Goal: Task Accomplishment & Management: Manage account settings

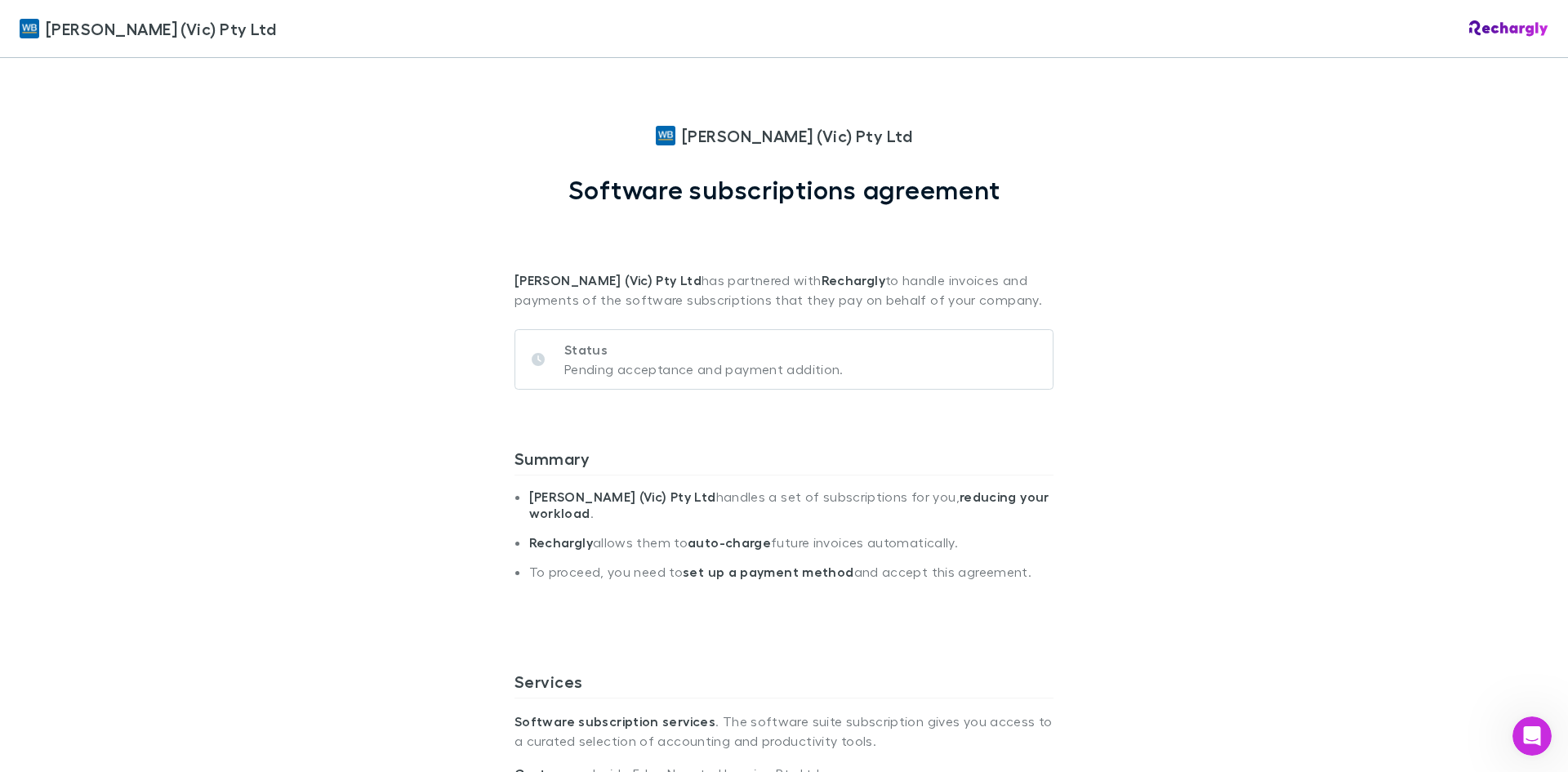
click at [534, 364] on icon at bounding box center [539, 360] width 13 height 13
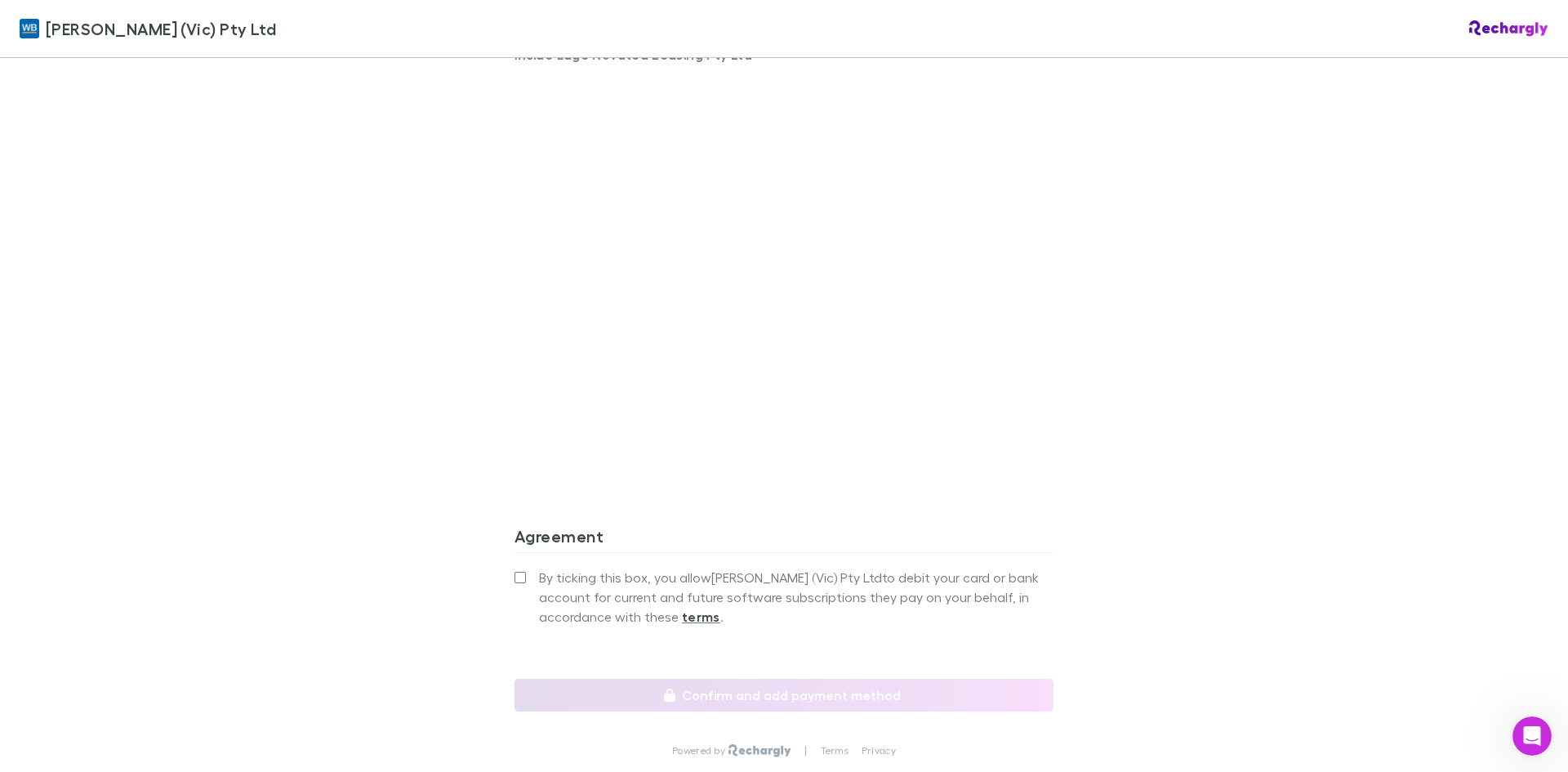
scroll to position [1225, 0]
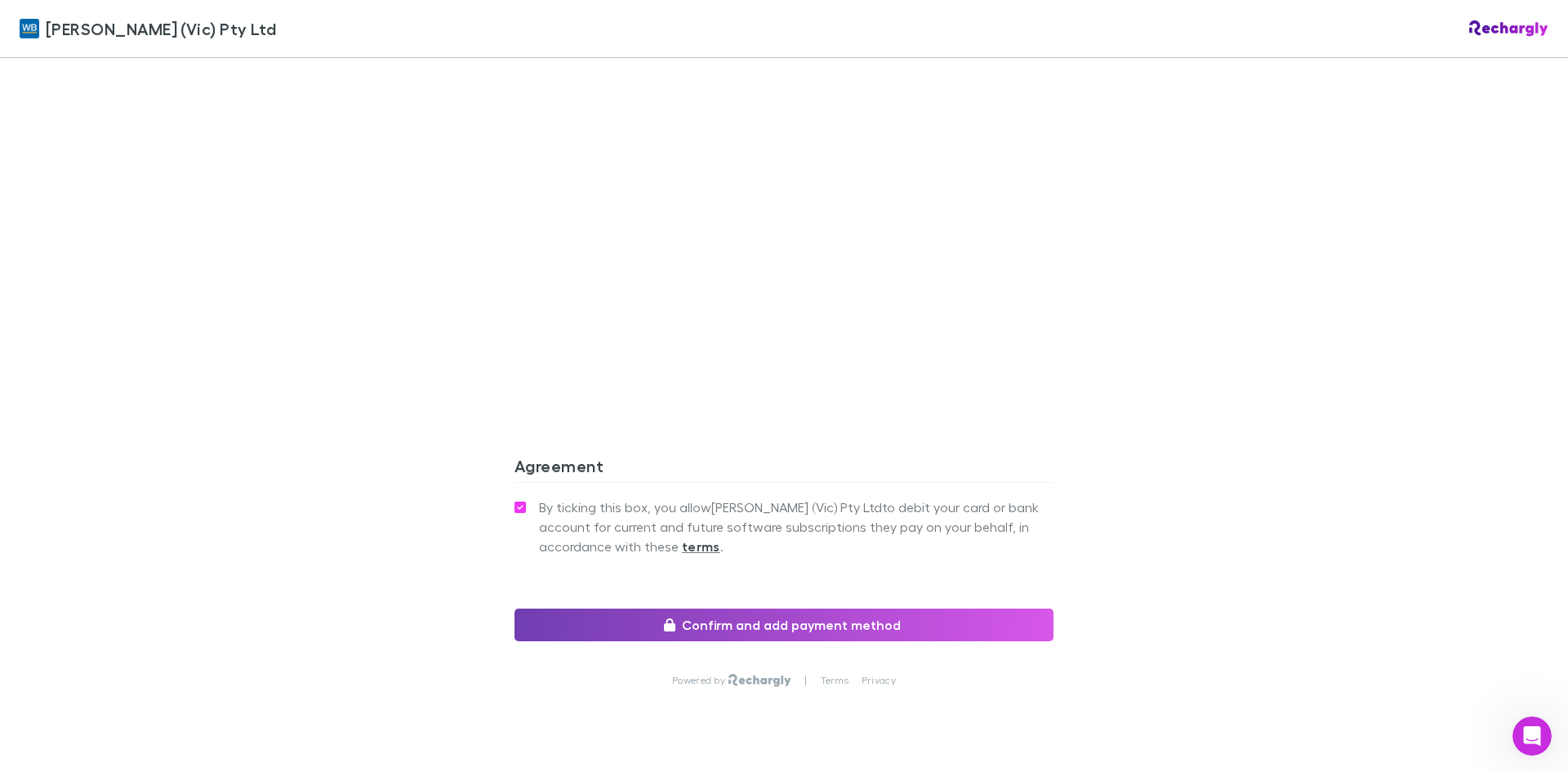
click at [805, 631] on button "Confirm and add payment method" at bounding box center [784, 625] width 539 height 33
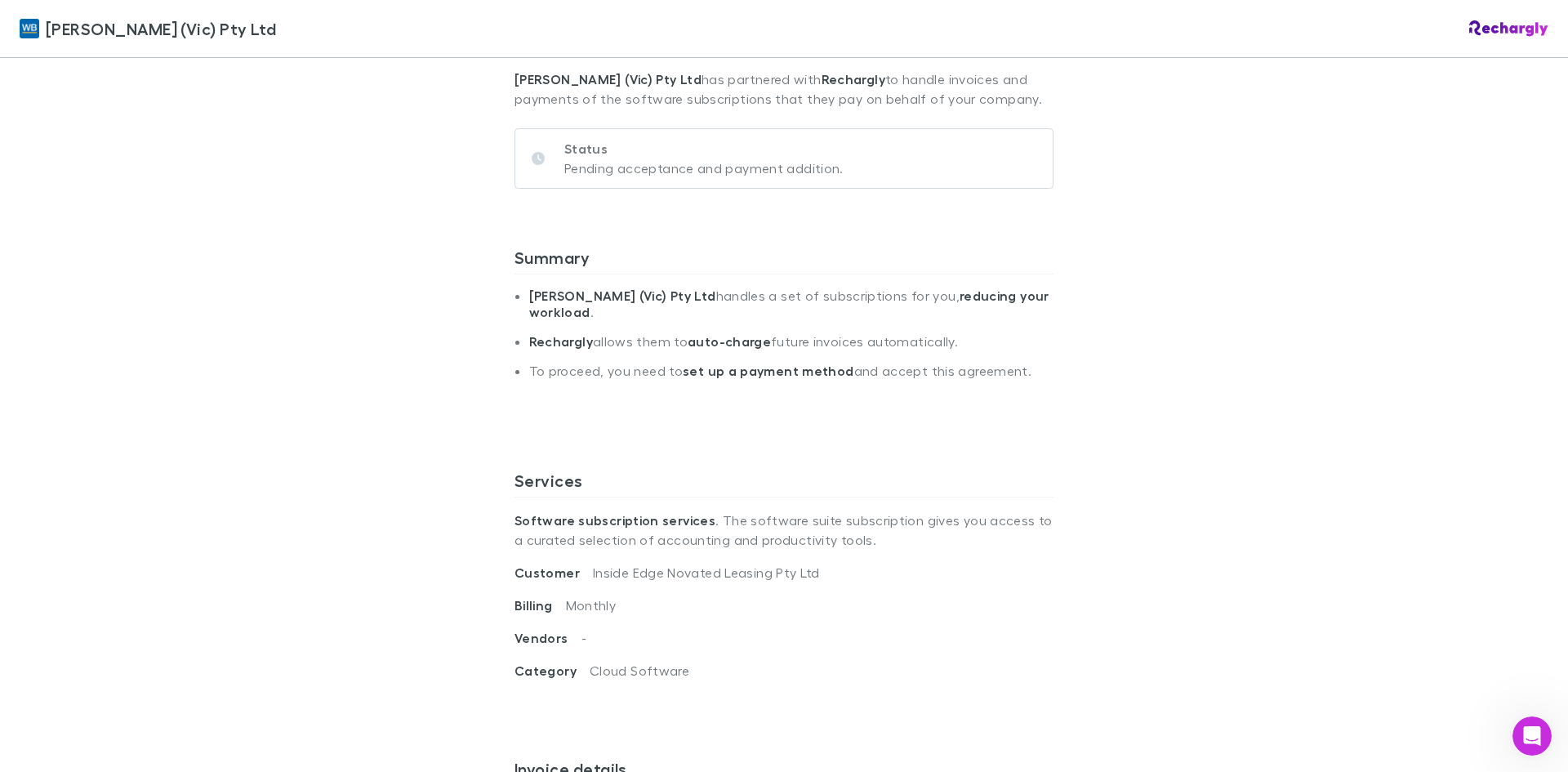
scroll to position [0, 0]
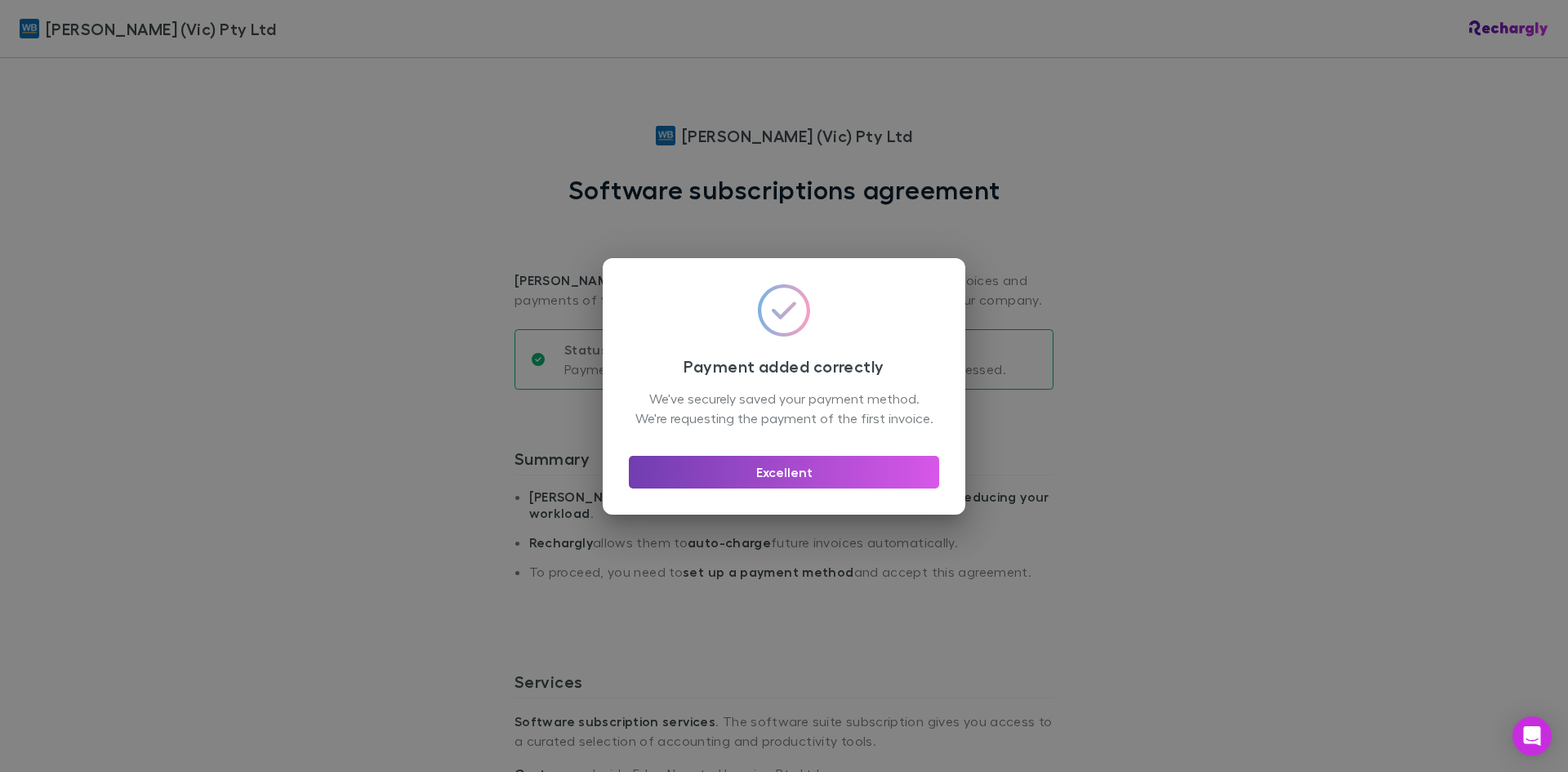
click at [834, 488] on button "Excellent" at bounding box center [784, 472] width 310 height 33
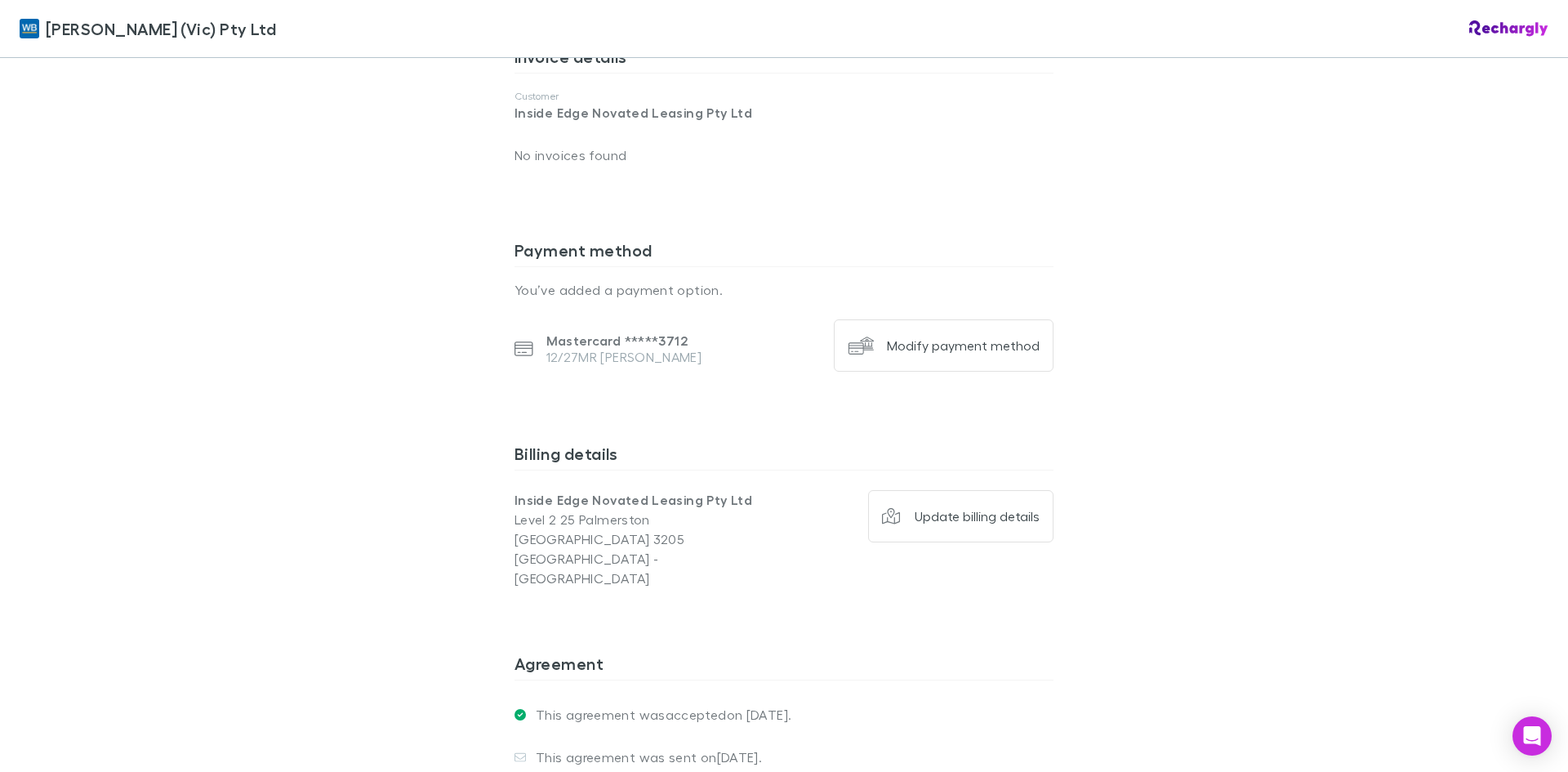
scroll to position [14, 0]
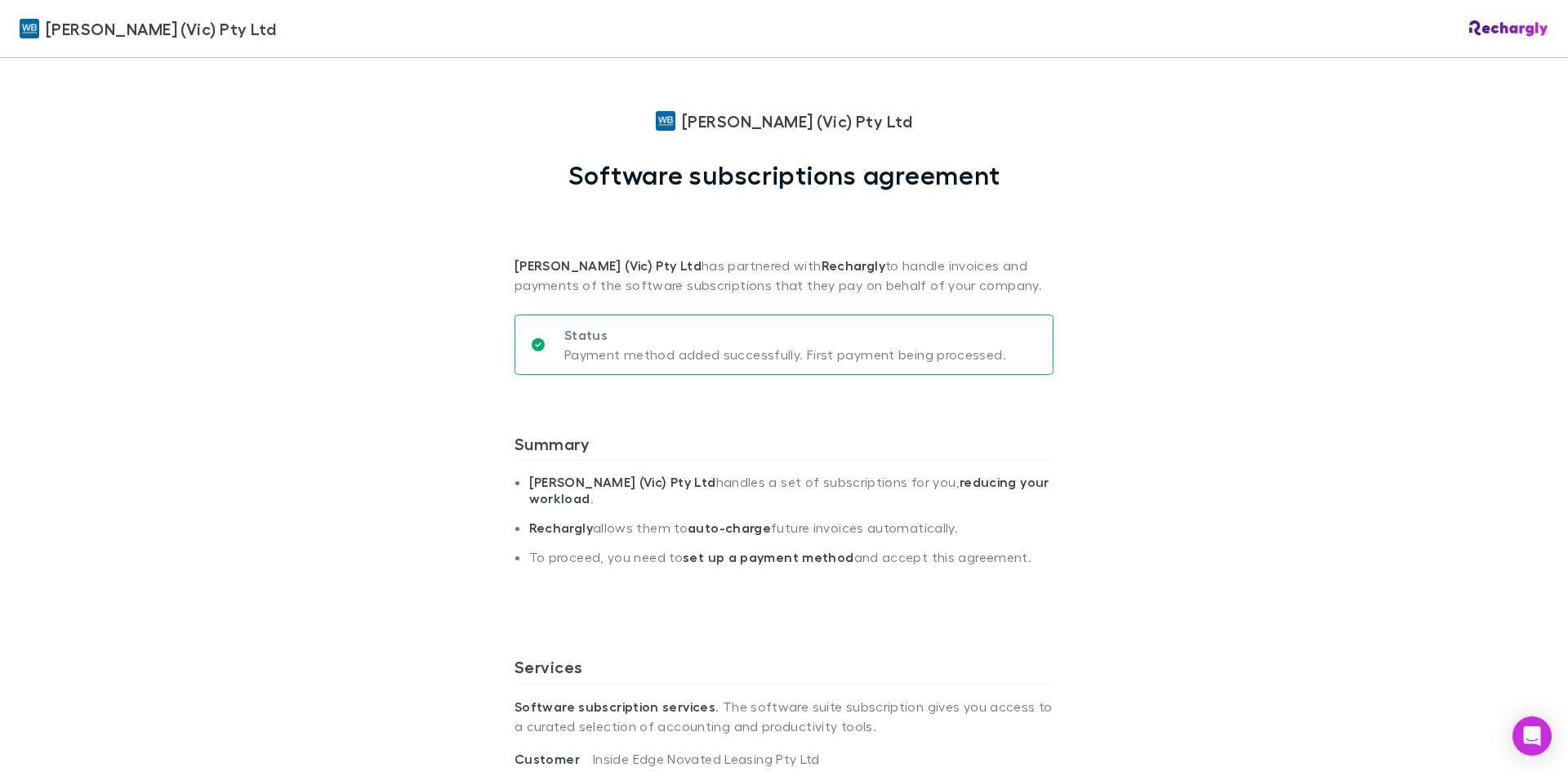
click at [639, 490] on strong "[PERSON_NAME] (Vic) Pty Ltd" at bounding box center [622, 481] width 187 height 16
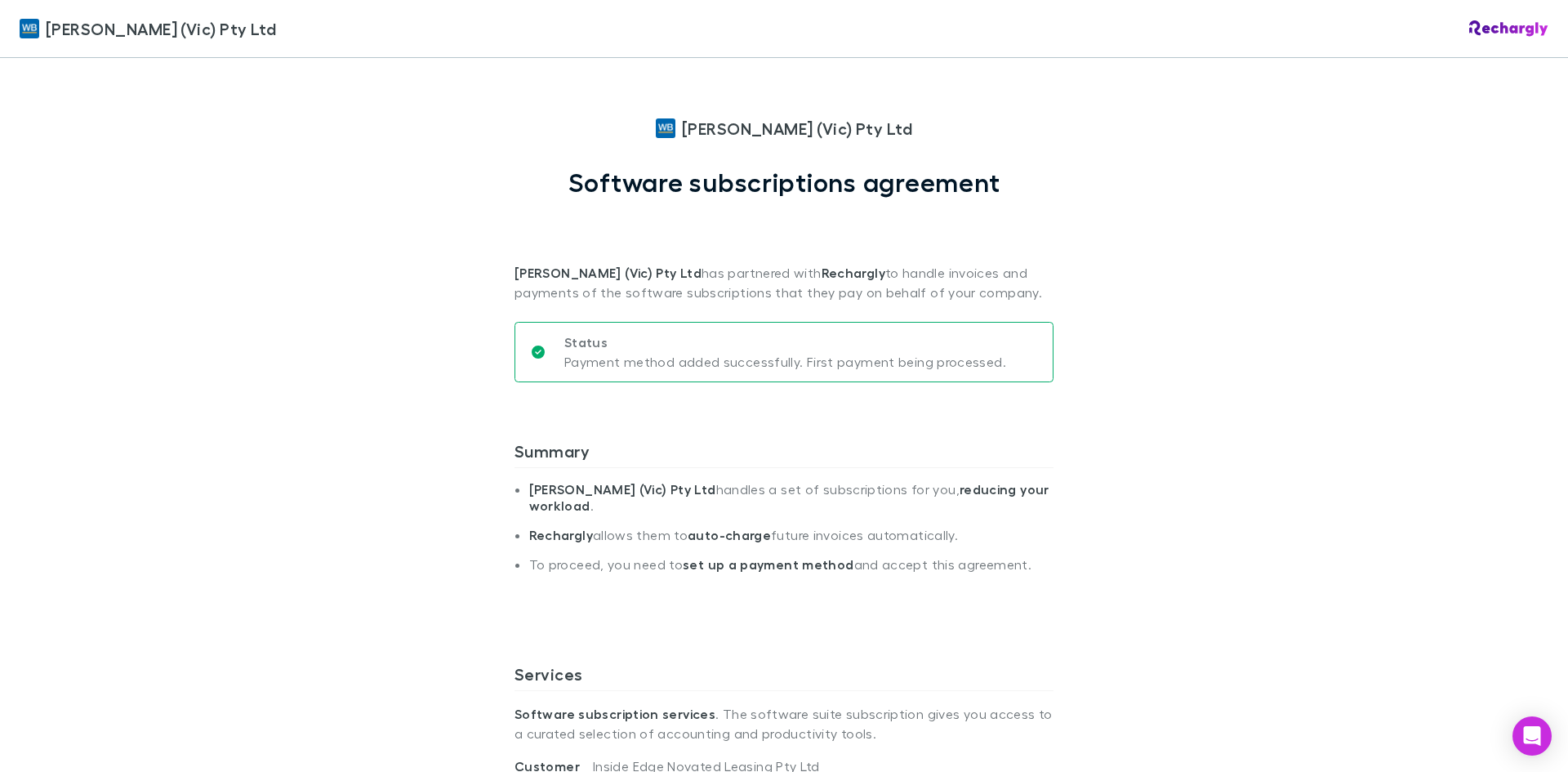
scroll to position [0, 0]
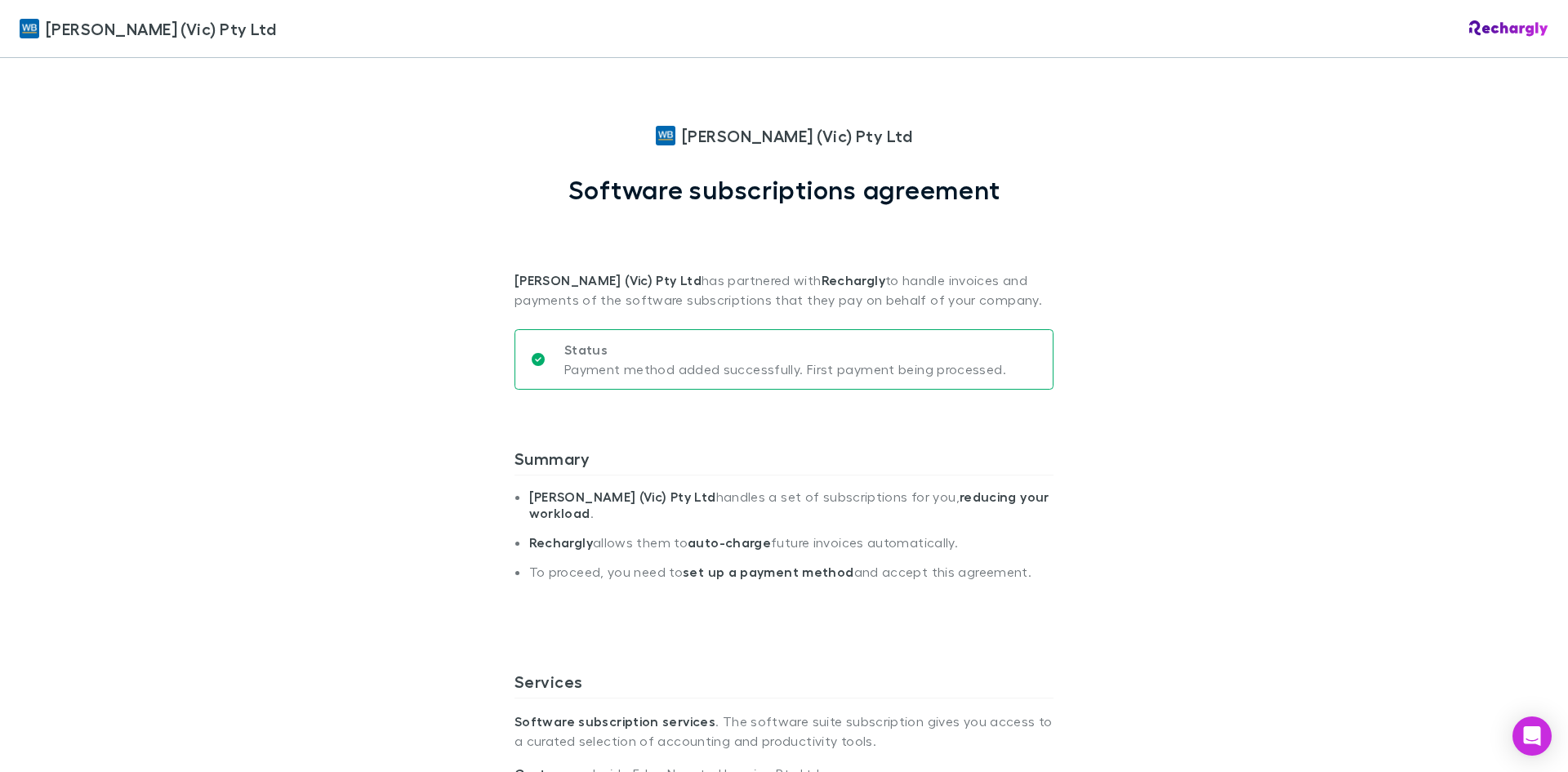
click at [769, 577] on strong "set up a payment method" at bounding box center [768, 571] width 171 height 16
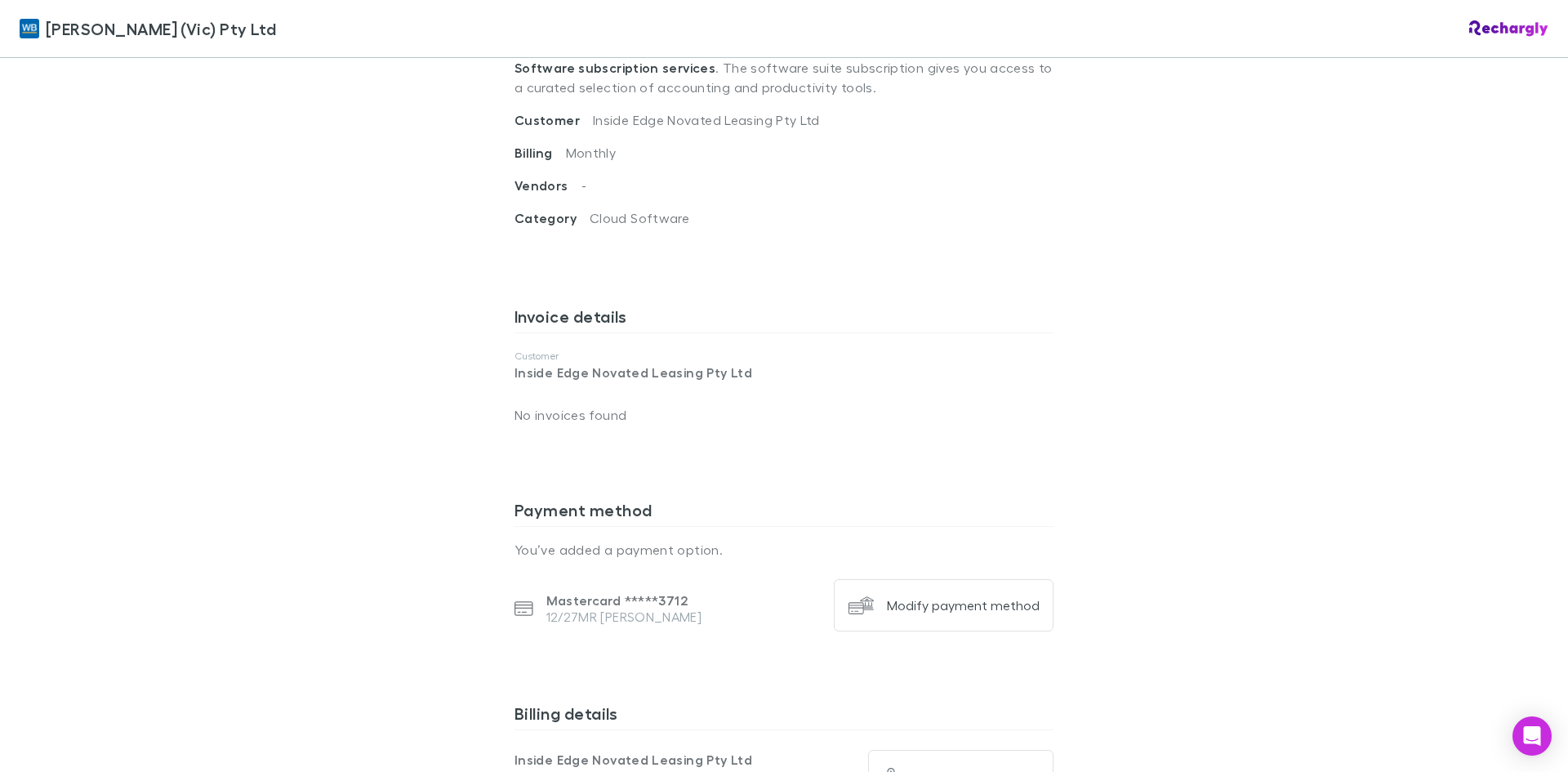
scroll to position [736, 0]
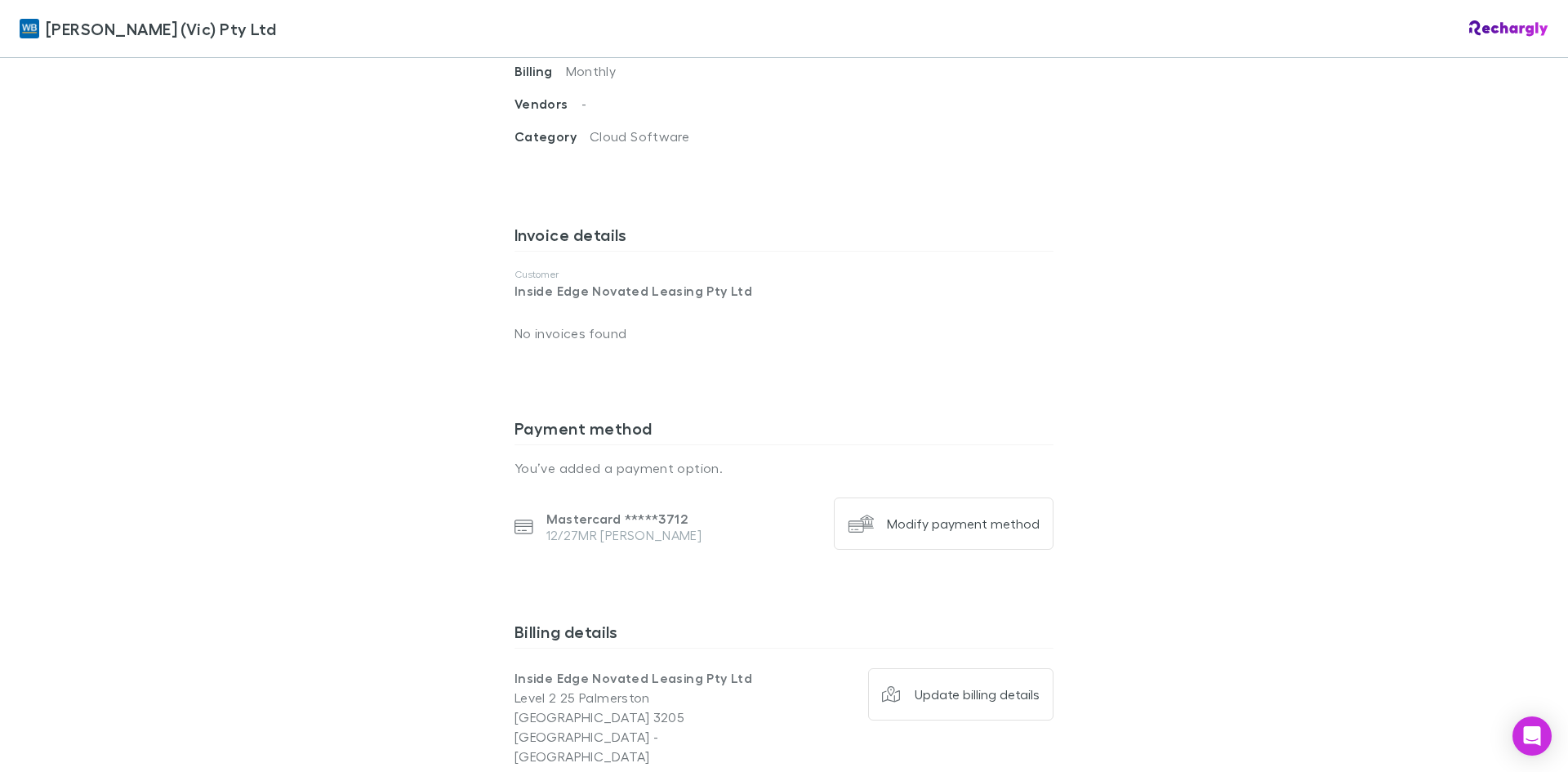
click at [555, 336] on p "No invoices found" at bounding box center [784, 333] width 539 height 39
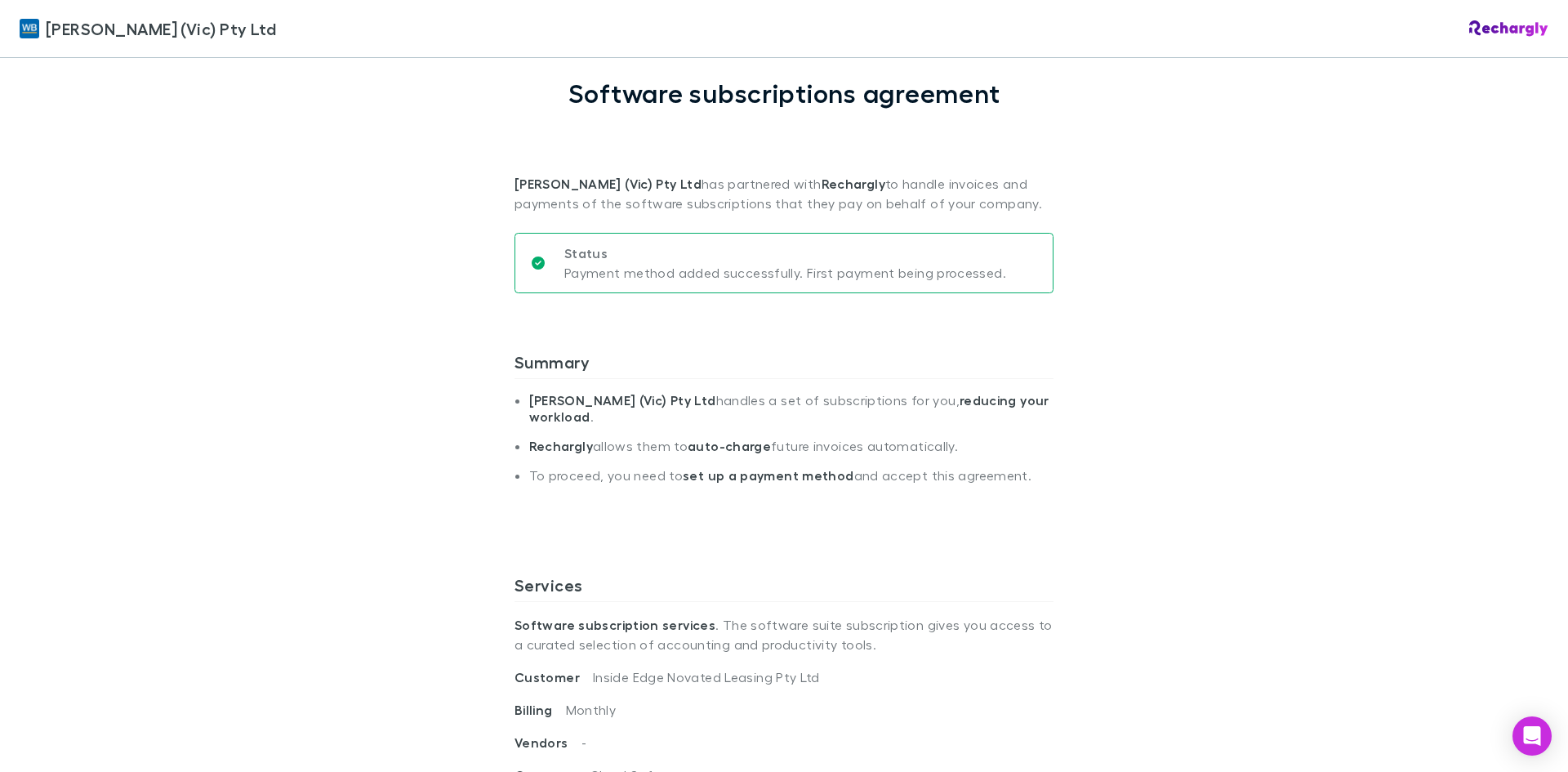
scroll to position [0, 0]
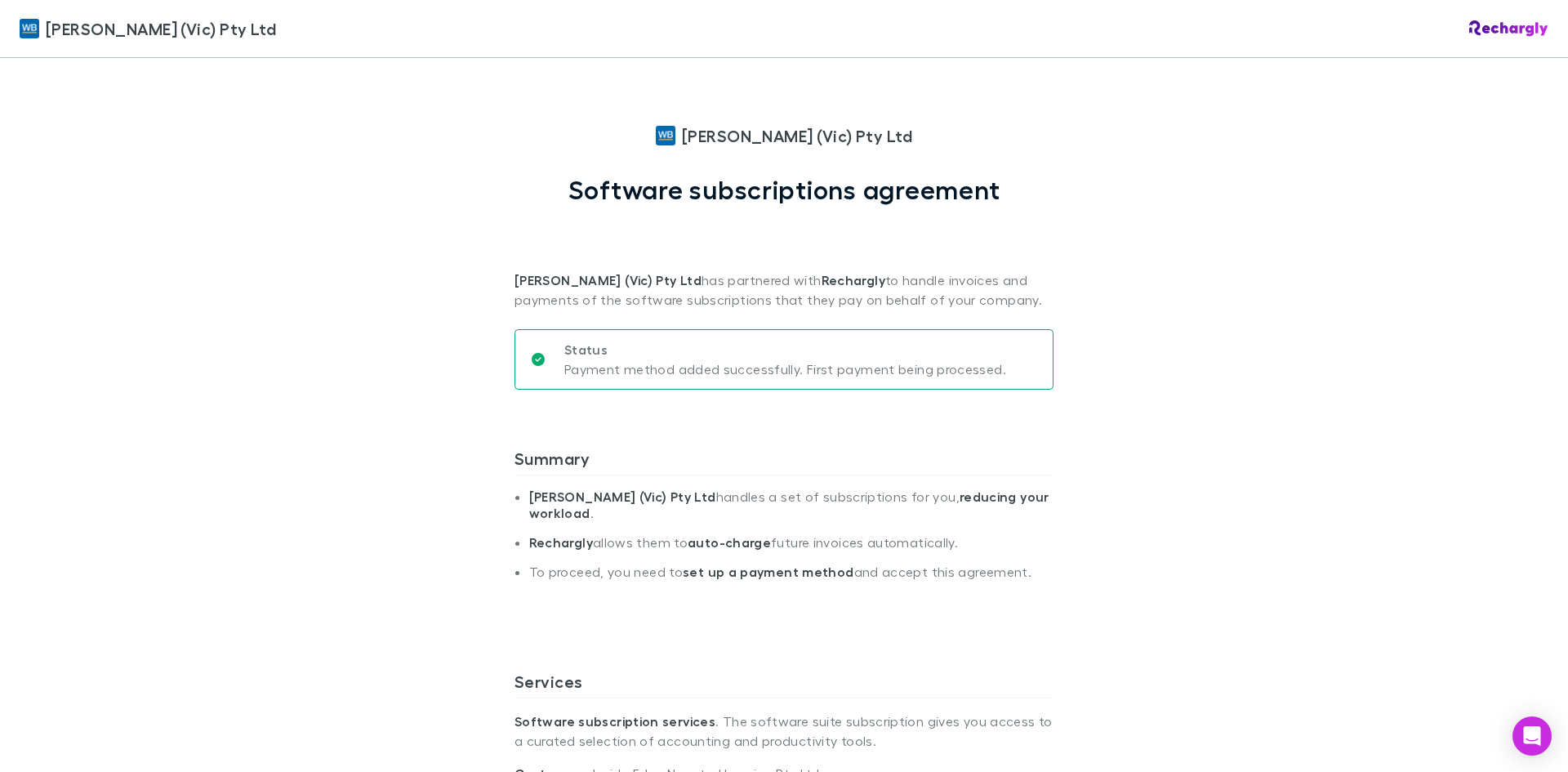
click at [728, 132] on span "[PERSON_NAME] (Vic) Pty Ltd" at bounding box center [797, 135] width 230 height 25
click at [41, 25] on div "[PERSON_NAME] (Vic) Pty Ltd" at bounding box center [147, 29] width 256 height 25
click at [68, 21] on span "[PERSON_NAME] (Vic) Pty Ltd" at bounding box center [161, 29] width 230 height 25
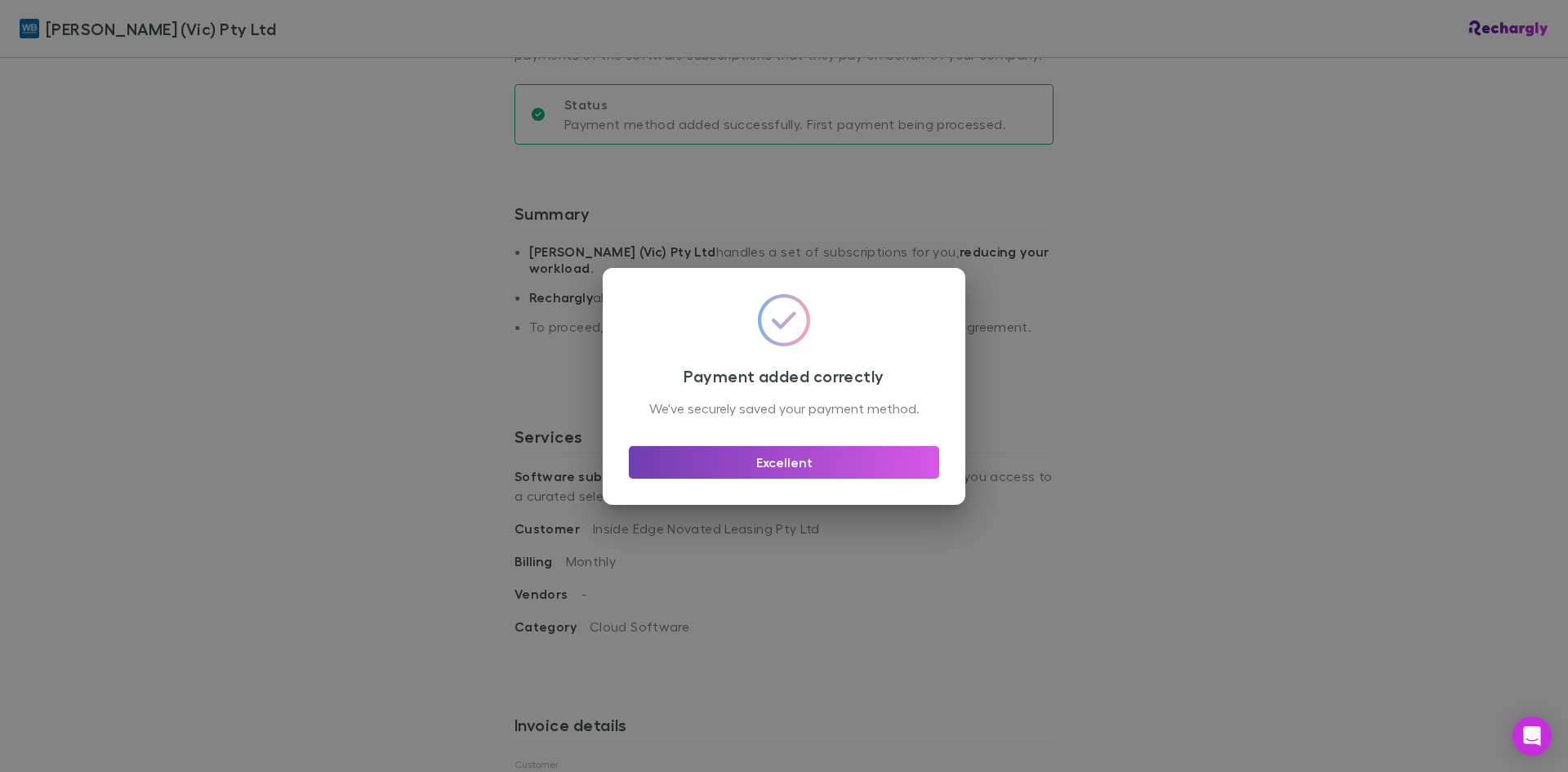
click at [856, 473] on button "Excellent" at bounding box center [784, 462] width 310 height 33
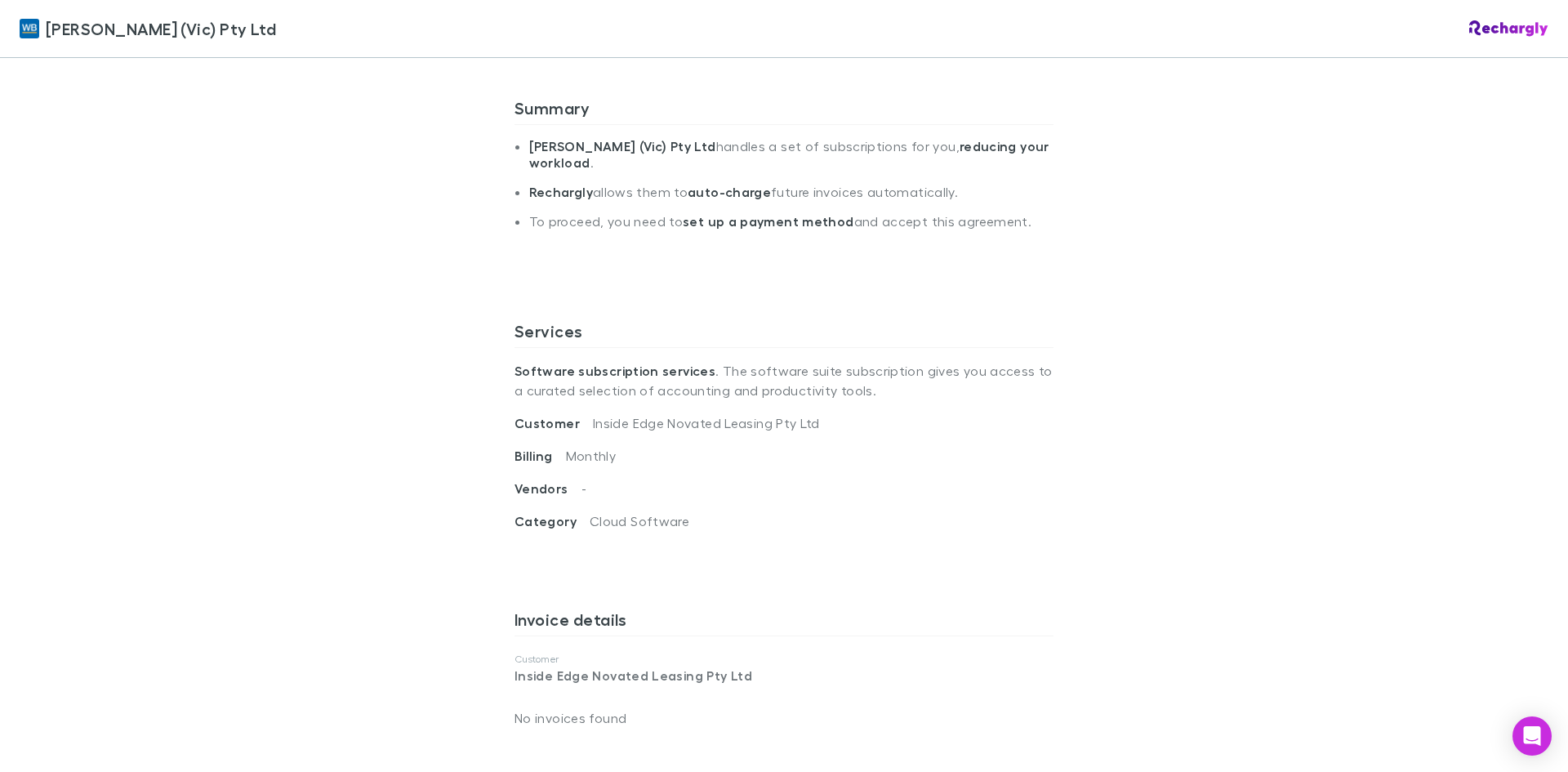
scroll to position [408, 0]
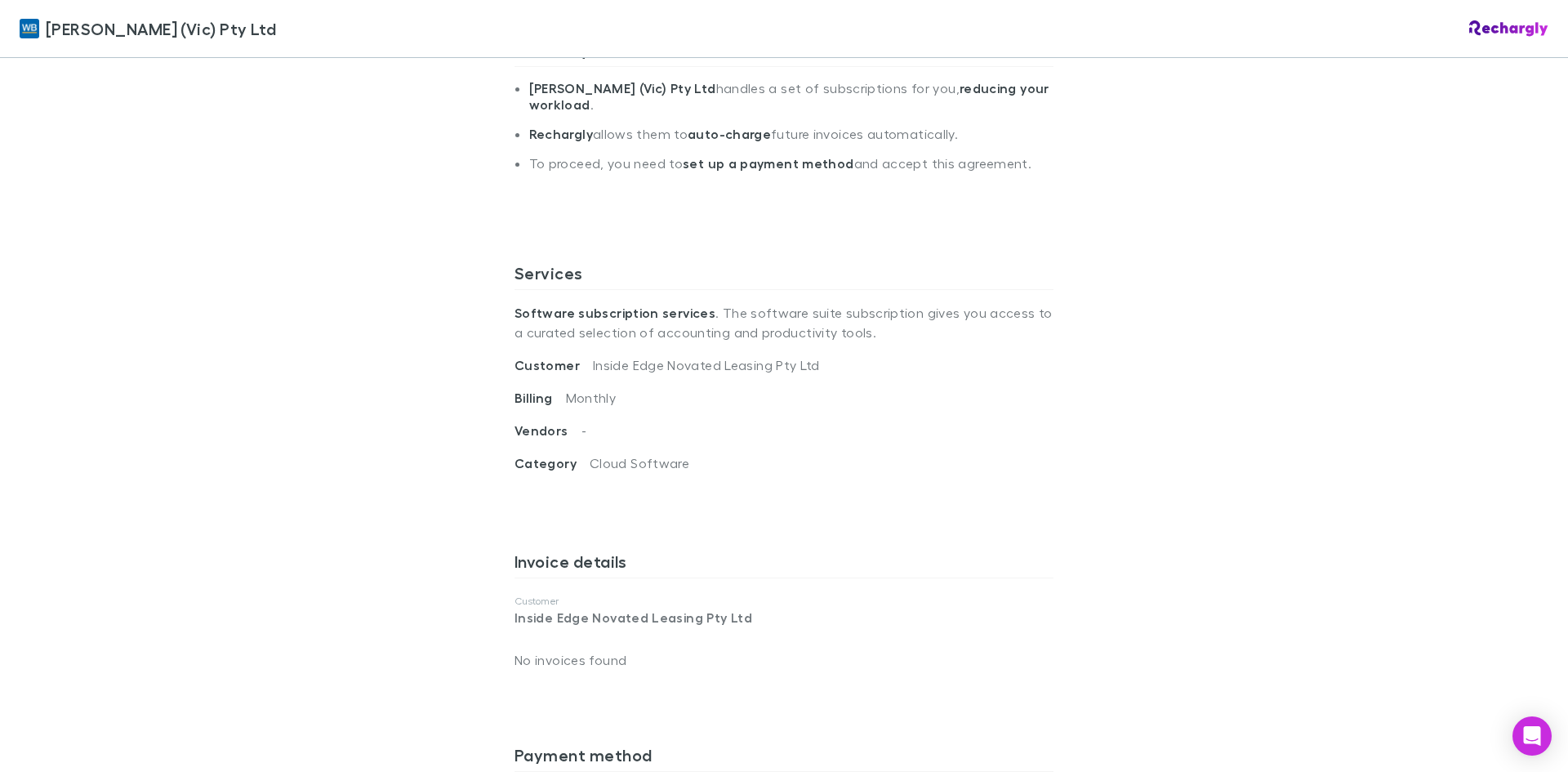
click at [1482, 16] on div "[PERSON_NAME] (Vic) Pty Ltd" at bounding box center [784, 29] width 1568 height 58
click at [1503, 36] on img at bounding box center [1508, 28] width 80 height 16
